Goal: Register for event/course

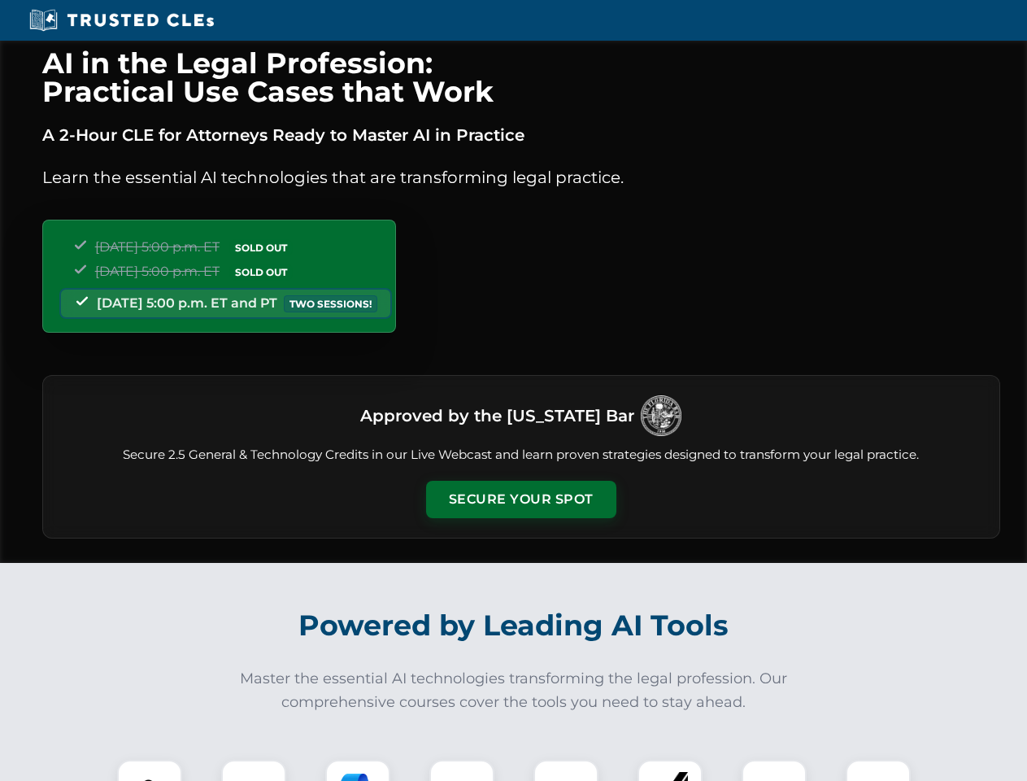
click at [521, 499] on button "Secure Your Spot" at bounding box center [521, 499] width 190 height 37
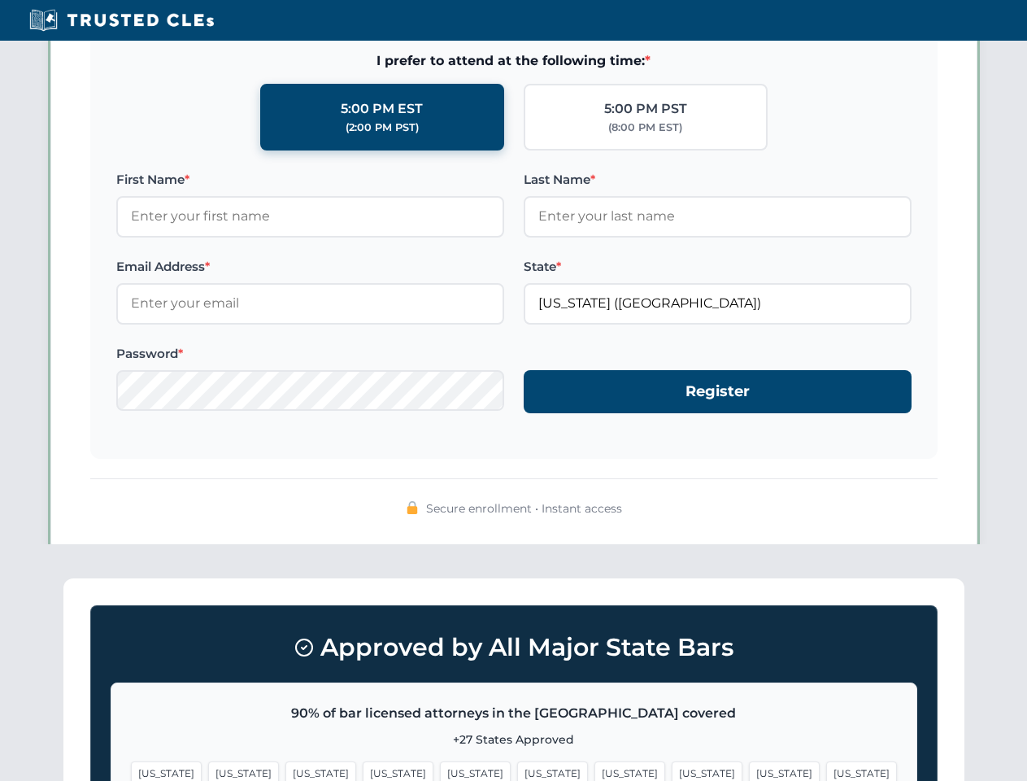
click at [517, 770] on span "[US_STATE]" at bounding box center [552, 773] width 71 height 24
click at [595, 770] on span "[US_STATE]" at bounding box center [630, 773] width 71 height 24
click at [749, 770] on span "[US_STATE]" at bounding box center [784, 773] width 71 height 24
